Goal: Task Accomplishment & Management: Use online tool/utility

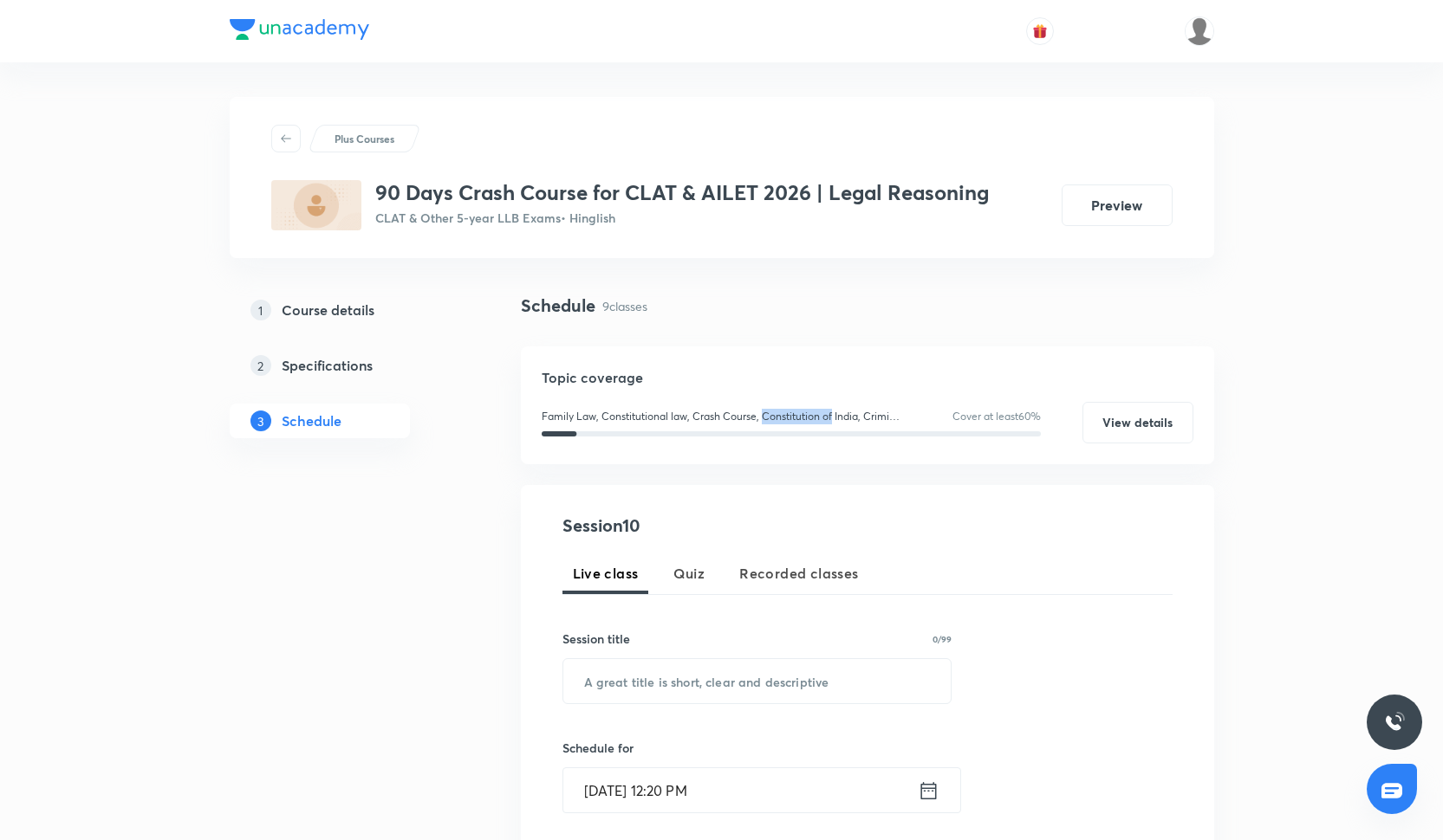
drag, startPoint x: 760, startPoint y: 409, endPoint x: 831, endPoint y: 419, distance: 71.7
click at [831, 419] on p "Family Law, Constitutional law, Crash Course, Constitution of India, Criminal L…" at bounding box center [722, 416] width 362 height 15
click at [789, 420] on p "Family Law, Constitutional law, Crash Course, Constitution of India, Criminal L…" at bounding box center [722, 416] width 362 height 15
click at [792, 414] on p "Family Law, Constitutional law, Crash Course, Constitution of India, Criminal L…" at bounding box center [722, 416] width 362 height 15
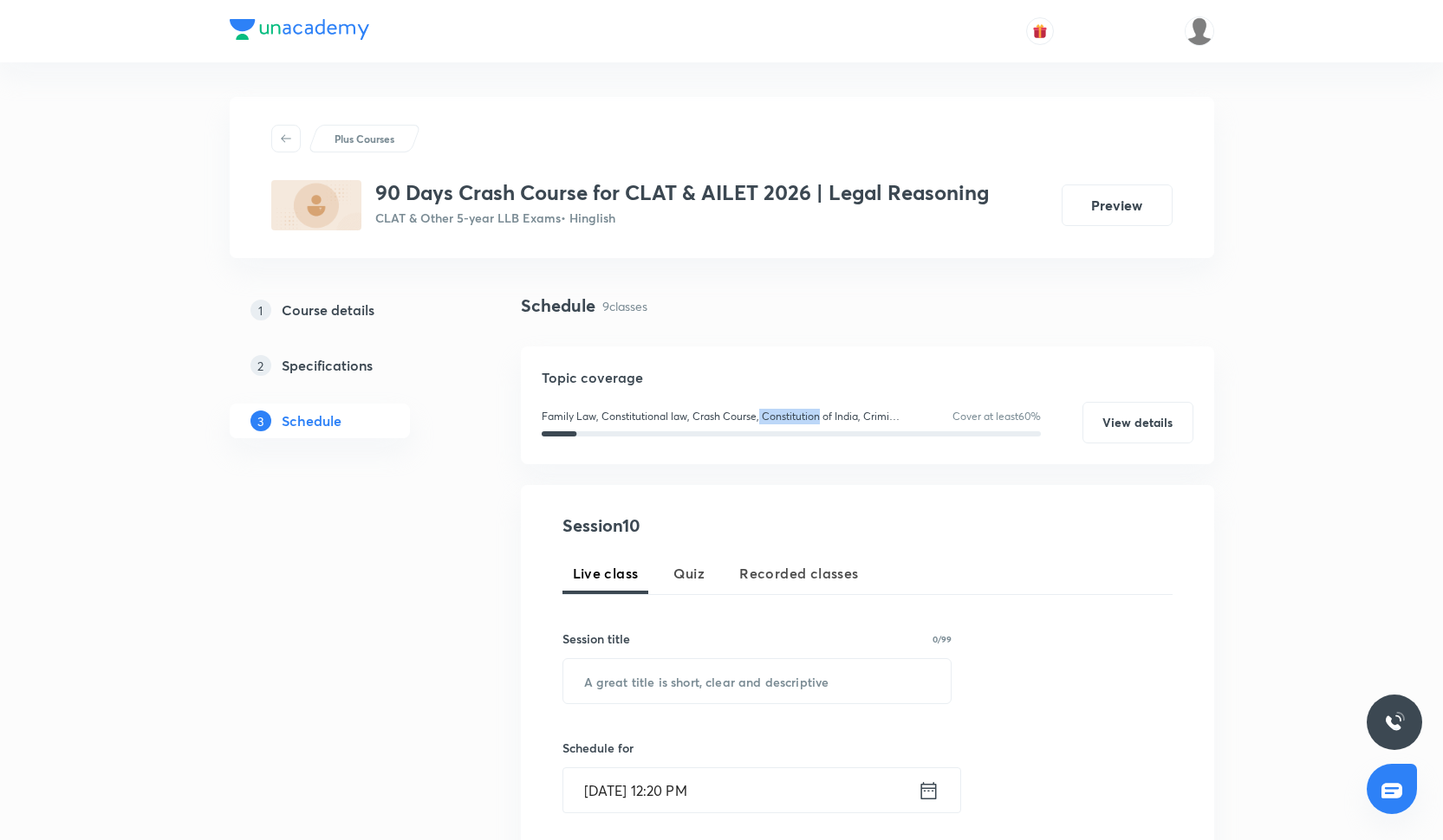
drag, startPoint x: 759, startPoint y: 414, endPoint x: 820, endPoint y: 418, distance: 61.1
click at [820, 418] on p "Family Law, Constitutional law, Crash Course, Constitution of India, Criminal L…" at bounding box center [722, 416] width 362 height 15
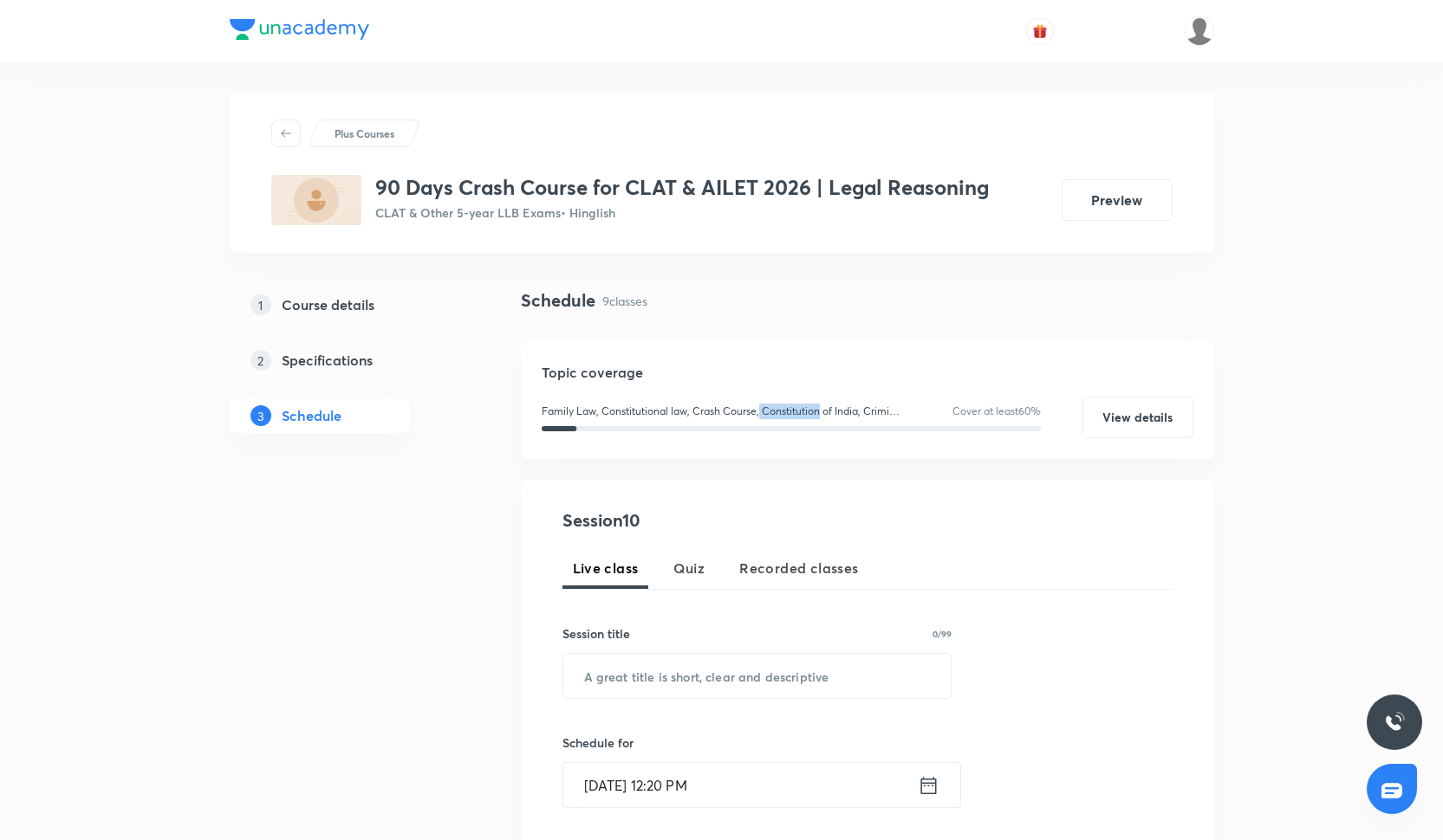
scroll to position [7, 0]
click at [792, 384] on div "Topic coverage Family Law, Constitutional law, Crash Course, Constitution of In…" at bounding box center [867, 398] width 694 height 118
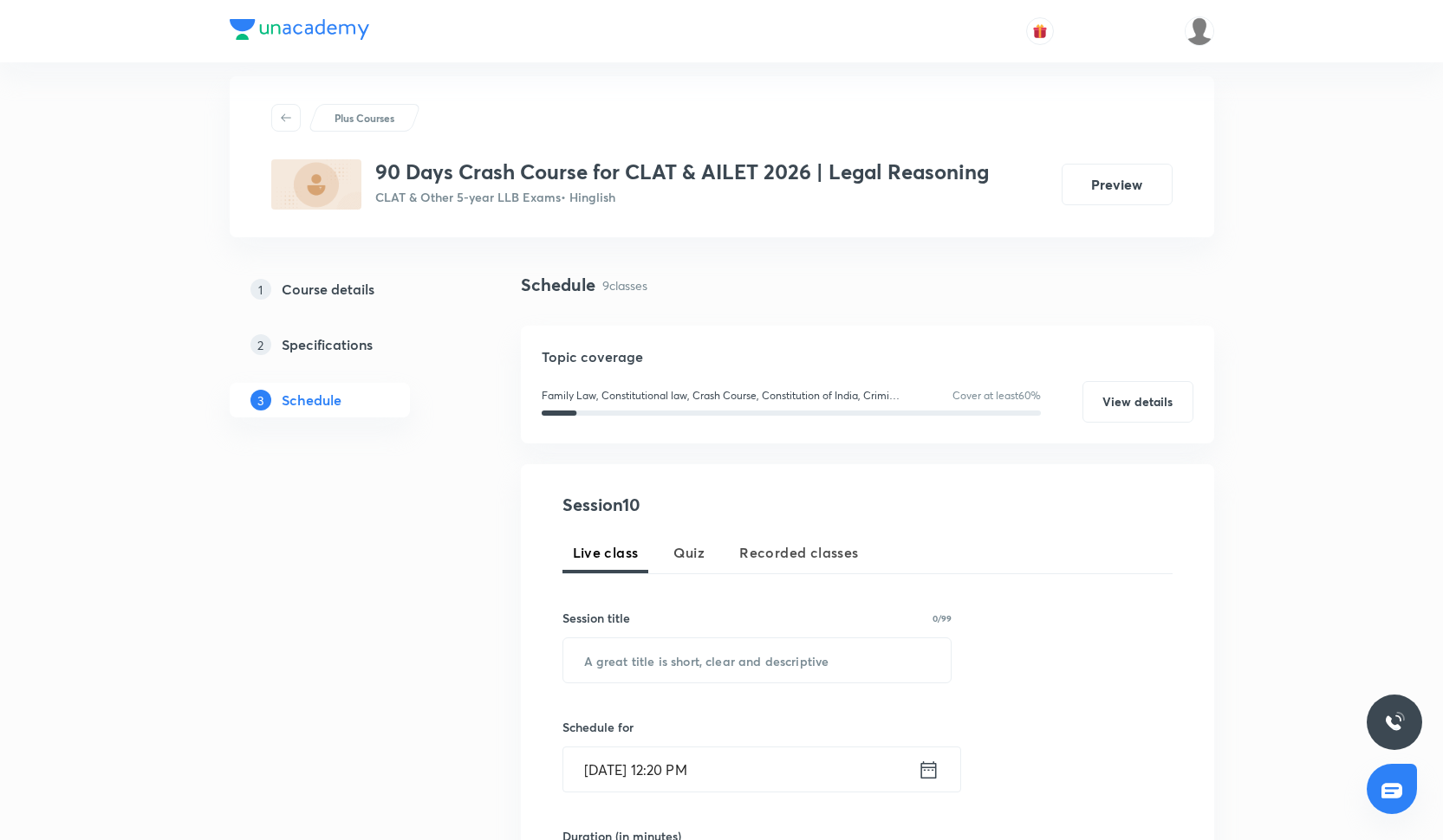
scroll to position [23, 0]
drag, startPoint x: 755, startPoint y: 395, endPoint x: 819, endPoint y: 398, distance: 64.1
click at [819, 398] on p "Family Law, Constitutional law, Crash Course, Constitution of India, Criminal L…" at bounding box center [722, 393] width 362 height 15
click at [782, 358] on h5 "Topic coverage" at bounding box center [867, 355] width 651 height 21
click at [772, 394] on p "Family Law, Constitutional law, Crash Course, Constitution of India, Criminal L…" at bounding box center [722, 393] width 362 height 15
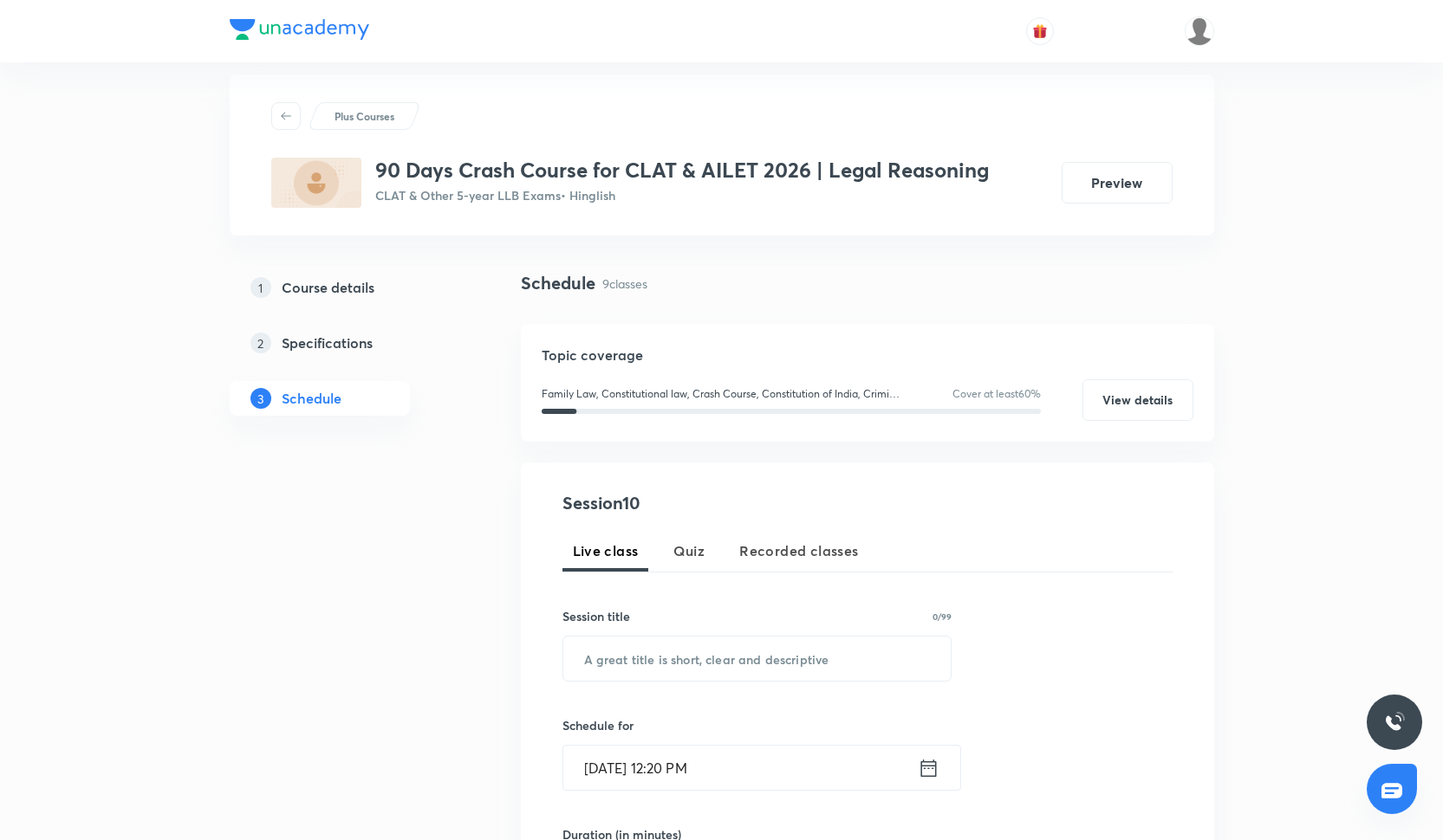
click at [772, 394] on p "Family Law, Constitutional law, Crash Course, Constitution of India, Criminal L…" at bounding box center [722, 393] width 362 height 15
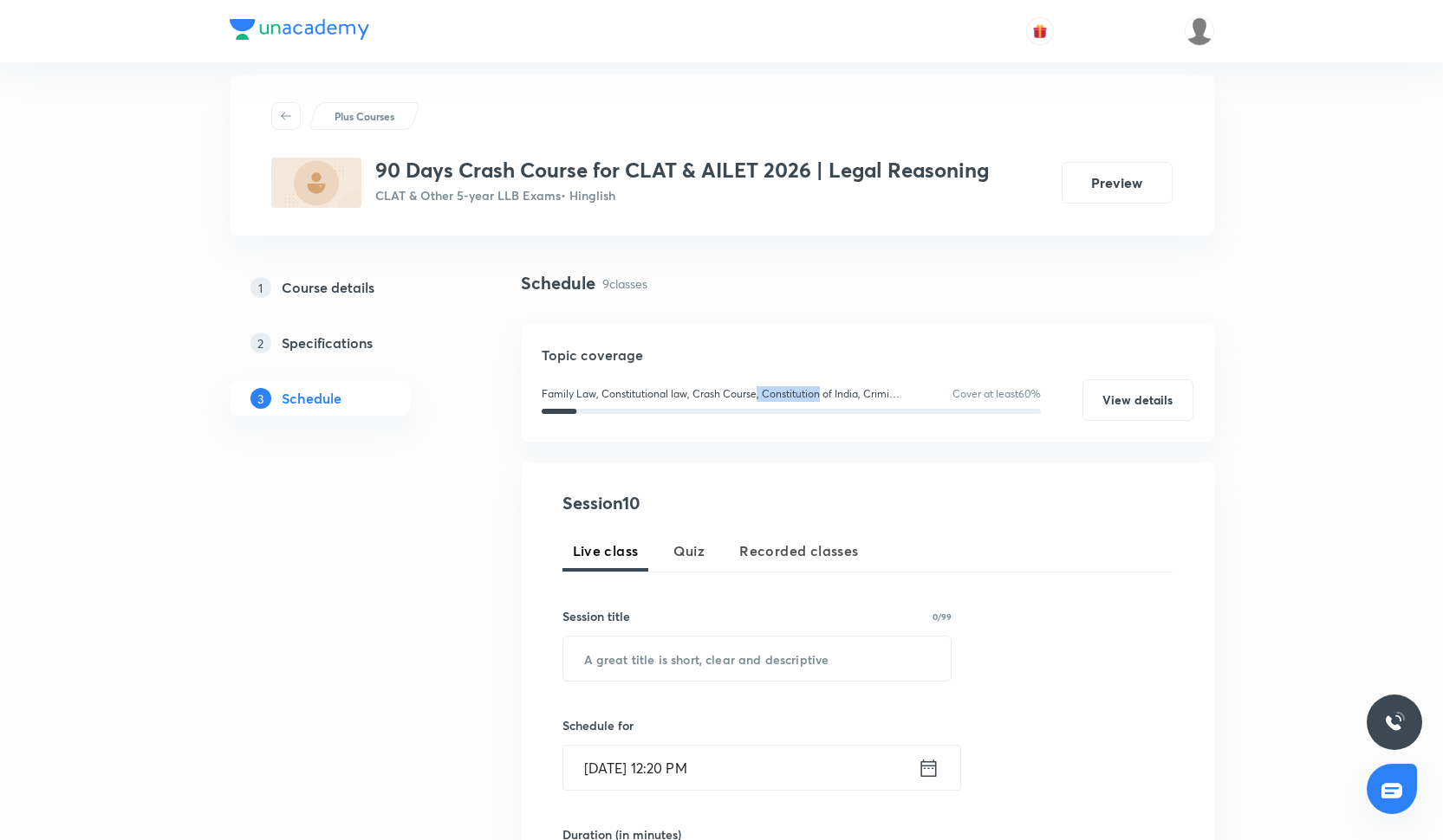
drag, startPoint x: 756, startPoint y: 395, endPoint x: 819, endPoint y: 397, distance: 63.0
click at [819, 397] on p "Family Law, Constitutional law, Crash Course, Constitution of India, Criminal L…" at bounding box center [722, 393] width 362 height 15
click at [791, 398] on p "Family Law, Constitutional law, Crash Course, Constitution of India, Criminal L…" at bounding box center [722, 393] width 362 height 15
click at [790, 396] on p "Family Law, Constitutional law, Crash Course, Constitution of India, Criminal L…" at bounding box center [722, 393] width 362 height 15
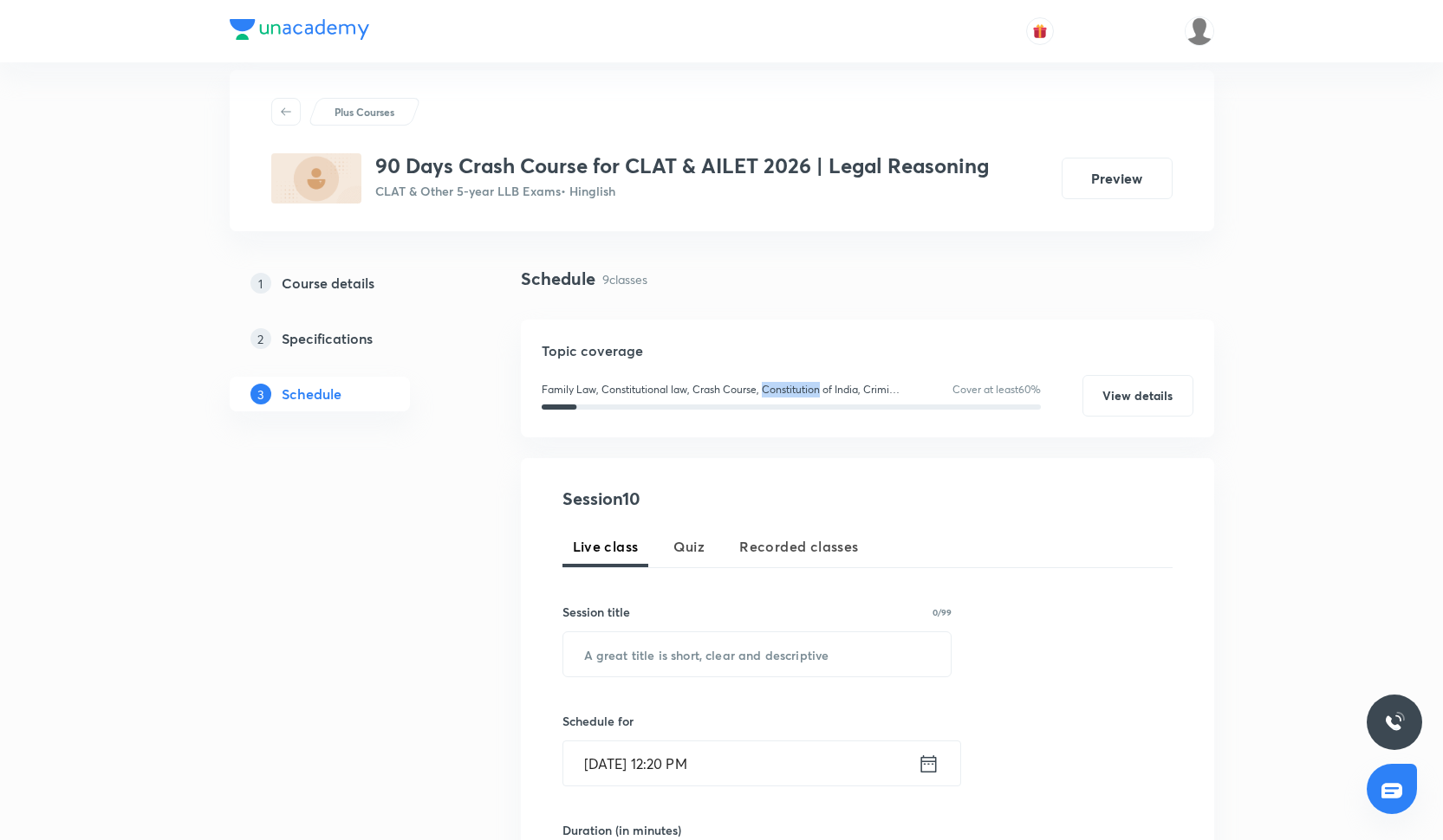
scroll to position [29, 0]
click at [767, 375] on div "Family Law, Constitutional law, Crash Course, Constitution of India, Criminal L…" at bounding box center [867, 394] width 651 height 41
drag, startPoint x: 753, startPoint y: 388, endPoint x: 823, endPoint y: 389, distance: 70.0
click at [823, 389] on p "Family Law, Constitutional law, Crash Course, Constitution of India, Criminal L…" at bounding box center [722, 387] width 362 height 15
click at [756, 393] on p "Family Law, Constitutional law, Crash Course, Constitution of India, Criminal L…" at bounding box center [722, 387] width 362 height 15
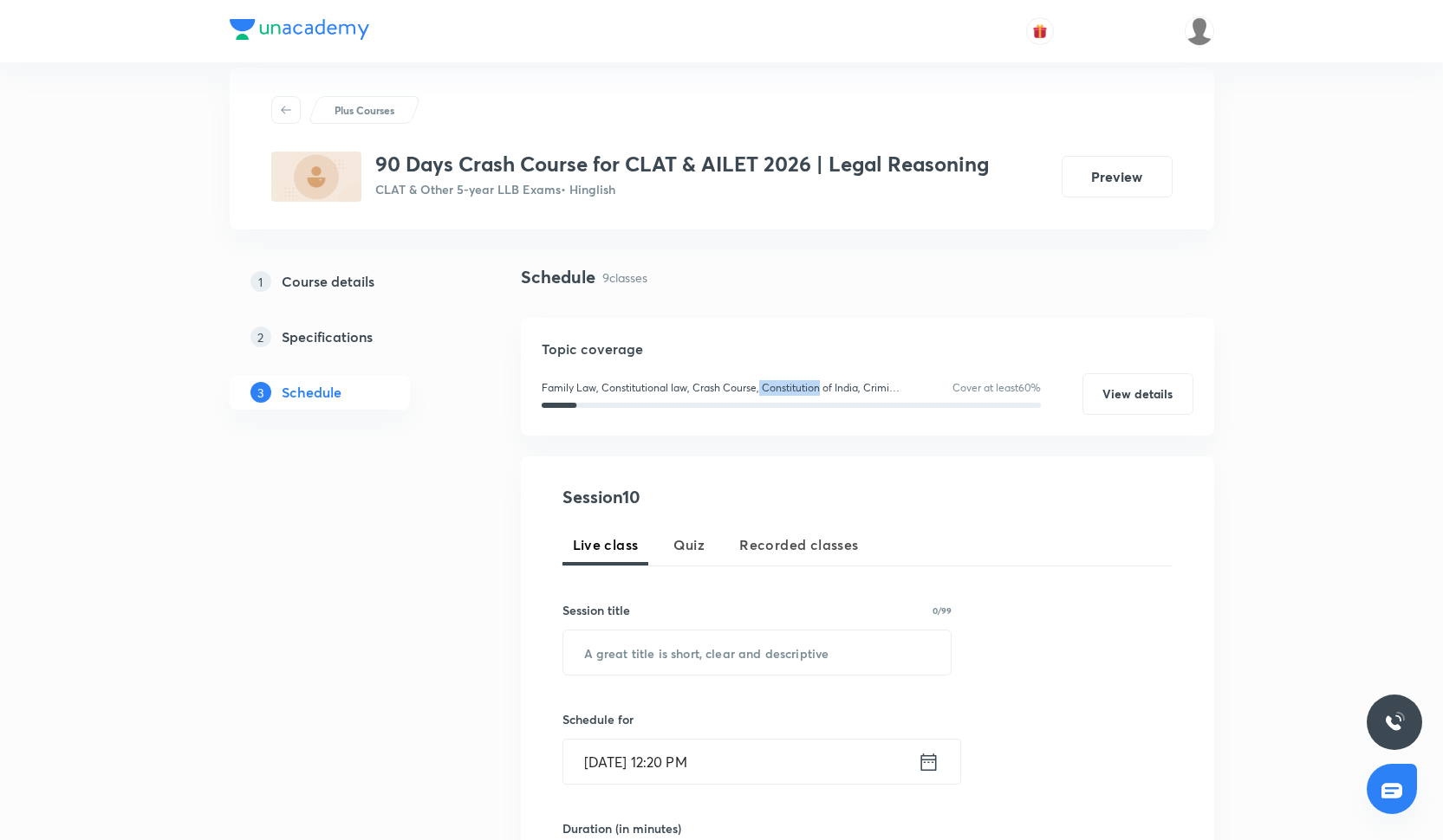
drag, startPoint x: 758, startPoint y: 388, endPoint x: 820, endPoint y: 393, distance: 62.2
click at [820, 393] on p "Family Law, Constitutional law, Crash Course, Constitution of India, Criminal L…" at bounding box center [722, 387] width 362 height 15
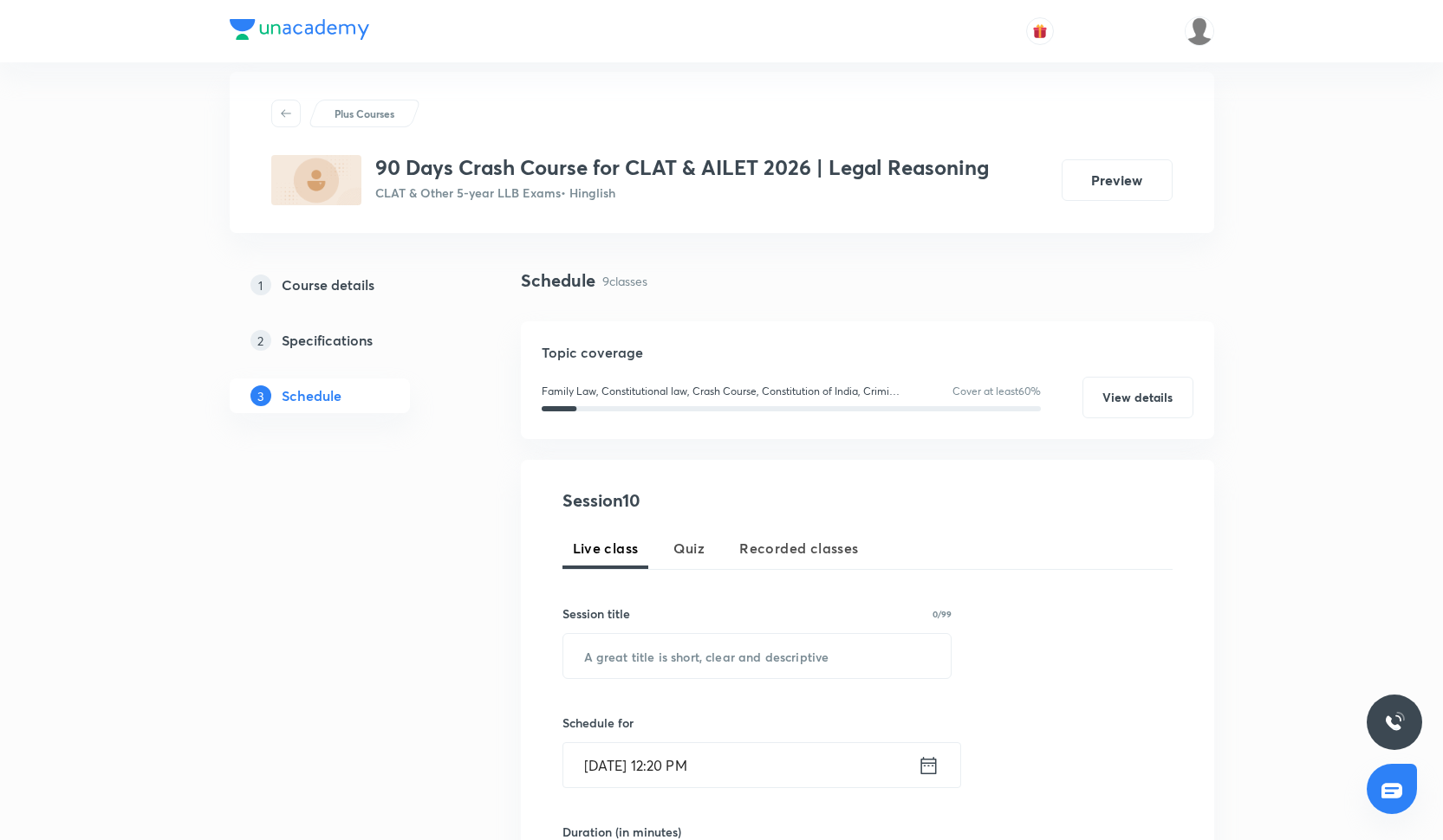
click at [755, 393] on p "Family Law, Constitutional law, Crash Course, Constitution of India, Criminal L…" at bounding box center [722, 391] width 362 height 15
drag, startPoint x: 754, startPoint y: 393, endPoint x: 818, endPoint y: 392, distance: 64.0
click at [818, 392] on p "Family Law, Constitutional law, Crash Course, Constitution of India, Criminal L…" at bounding box center [722, 391] width 362 height 15
drag, startPoint x: 756, startPoint y: 394, endPoint x: 820, endPoint y: 394, distance: 64.0
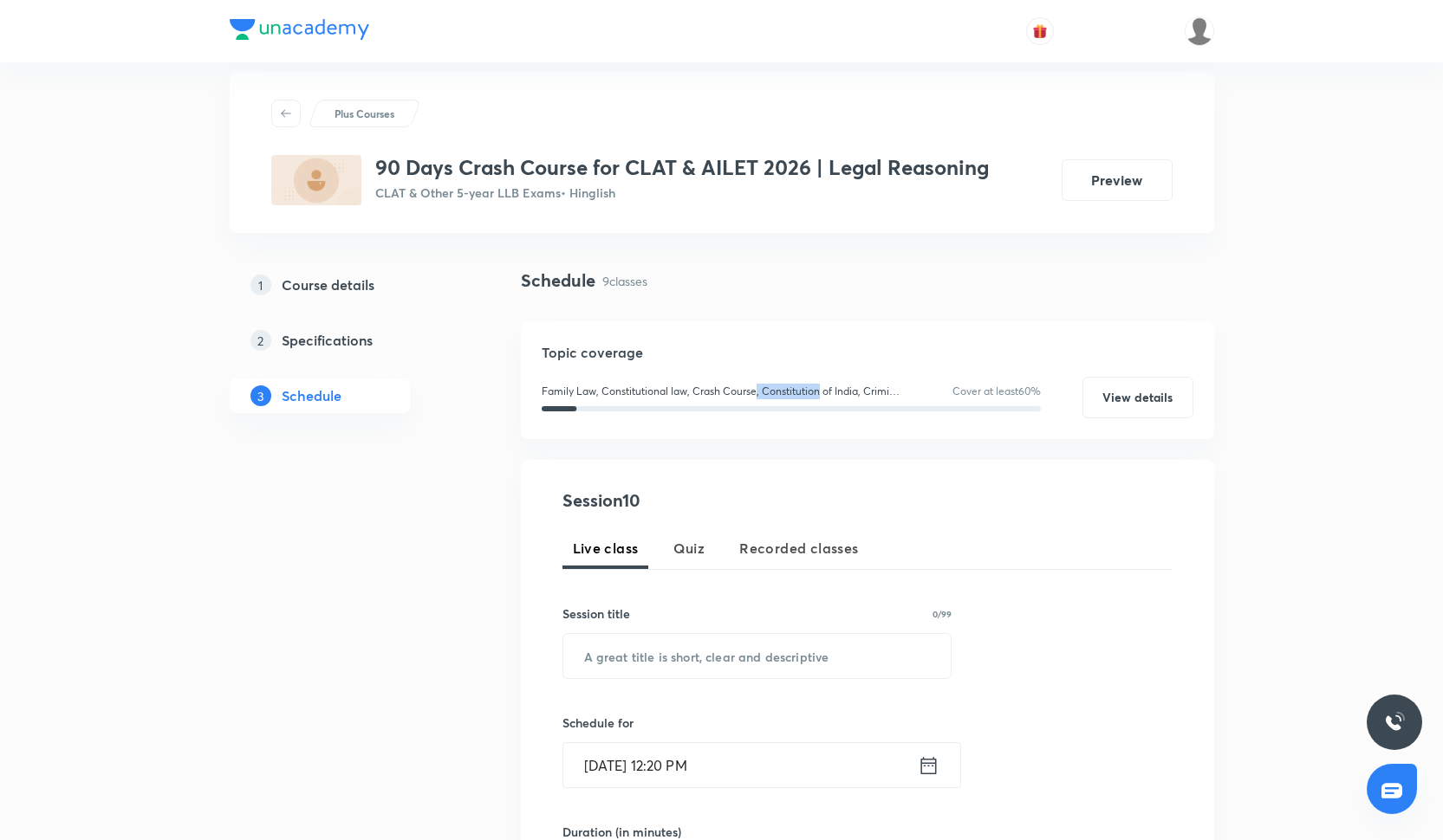
click at [820, 394] on p "Family Law, Constitutional law, Crash Course, Constitution of India, Criminal L…" at bounding box center [722, 391] width 362 height 15
